Goal: Information Seeking & Learning: Understand process/instructions

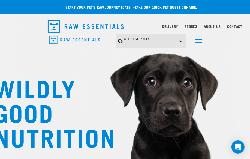
click at [204, 40] on div "Set Delivery Area North Island South Island Dog Shop All Dog Mixes & Minces" at bounding box center [125, 41] width 164 height 15
click at [199, 40] on link "menu" at bounding box center [198, 38] width 10 height 10
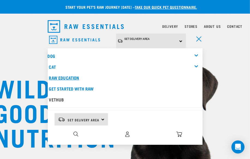
click at [79, 76] on link "Raw Education" at bounding box center [125, 77] width 155 height 11
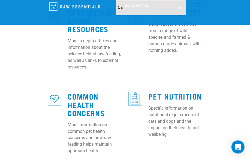
scroll to position [322, 0]
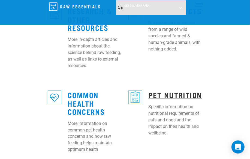
click at [169, 93] on link "Pet Nutrition" at bounding box center [176, 95] width 54 height 4
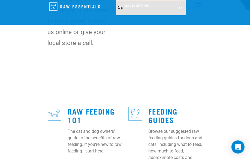
scroll to position [149, 0]
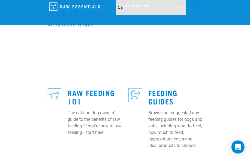
scroll to position [174, 0]
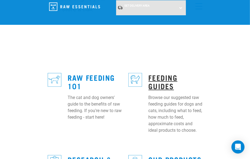
click at [158, 79] on link "Feeding Guides" at bounding box center [163, 81] width 29 height 13
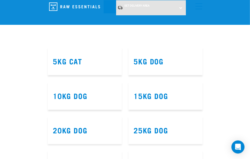
scroll to position [372, 0]
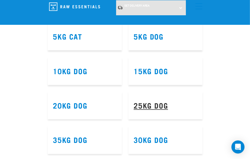
click at [147, 106] on link "25kg Dog" at bounding box center [151, 105] width 34 height 4
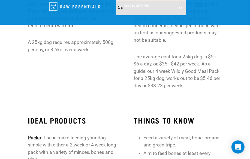
scroll to position [99, 0]
